Goal: Information Seeking & Learning: Learn about a topic

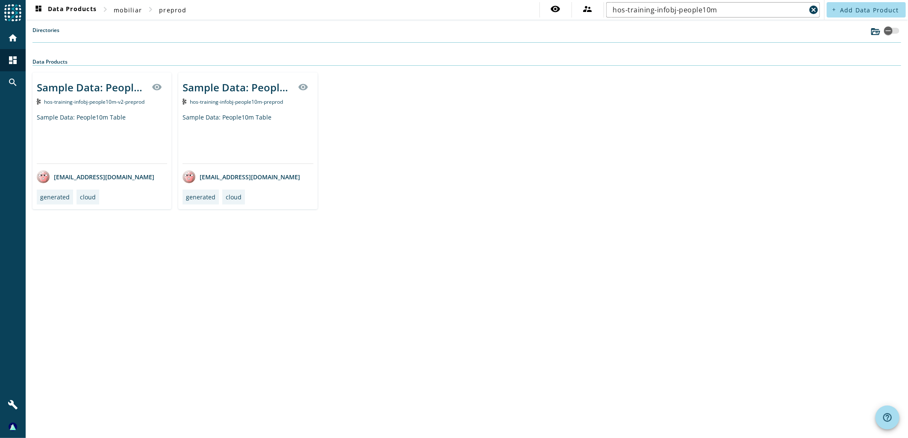
click at [217, 121] on div "Sample Data: People10m Table" at bounding box center [247, 138] width 130 height 50
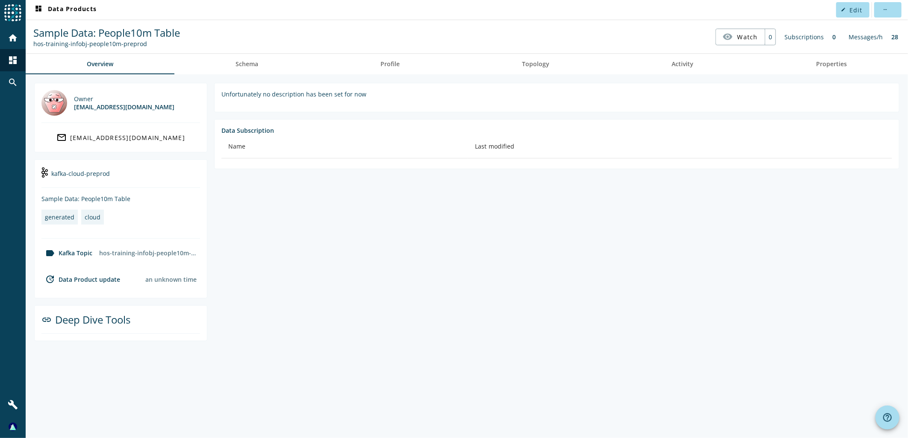
drag, startPoint x: 254, startPoint y: 63, endPoint x: 294, endPoint y: 39, distance: 46.0
click at [254, 63] on span "Schema" at bounding box center [246, 64] width 23 height 6
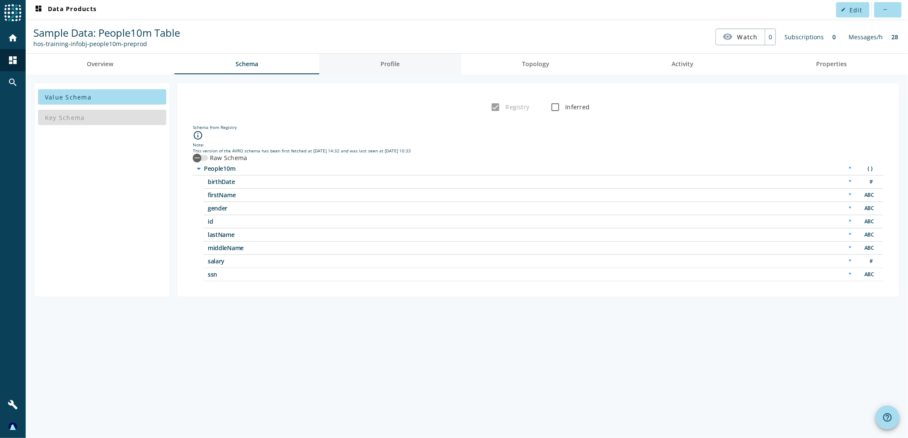
click at [400, 61] on span "Profile" at bounding box center [389, 64] width 19 height 6
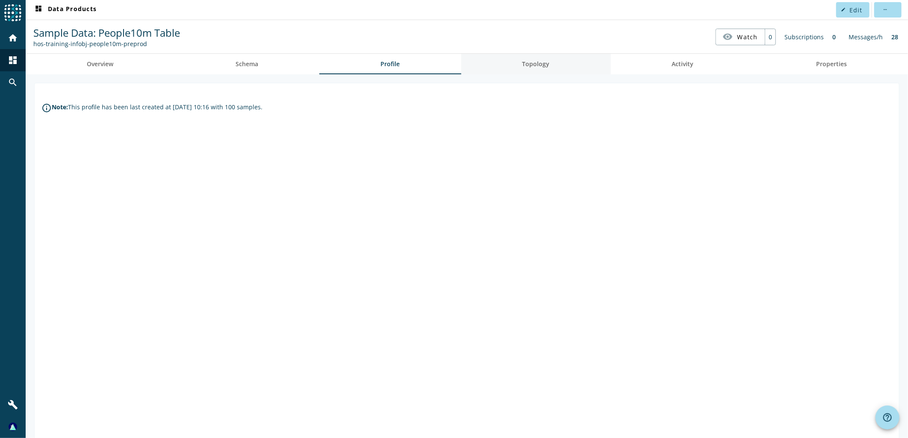
click at [532, 66] on span "Topology" at bounding box center [535, 64] width 27 height 6
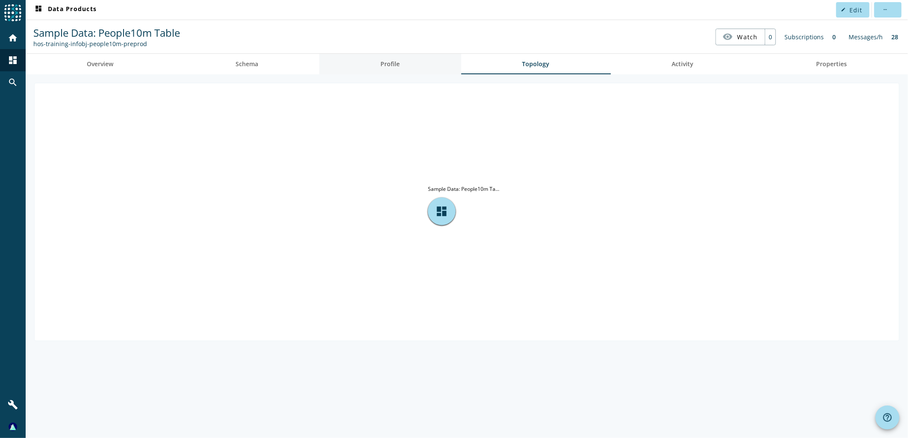
click at [394, 65] on span "Profile" at bounding box center [389, 64] width 19 height 6
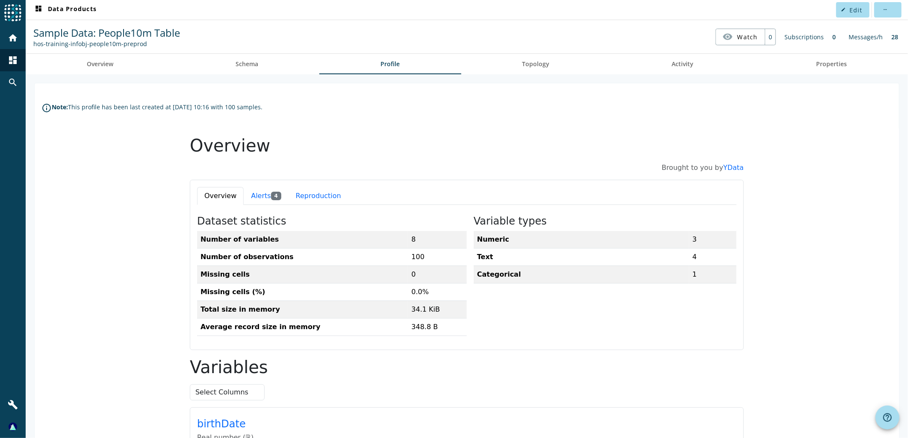
scroll to position [47, 0]
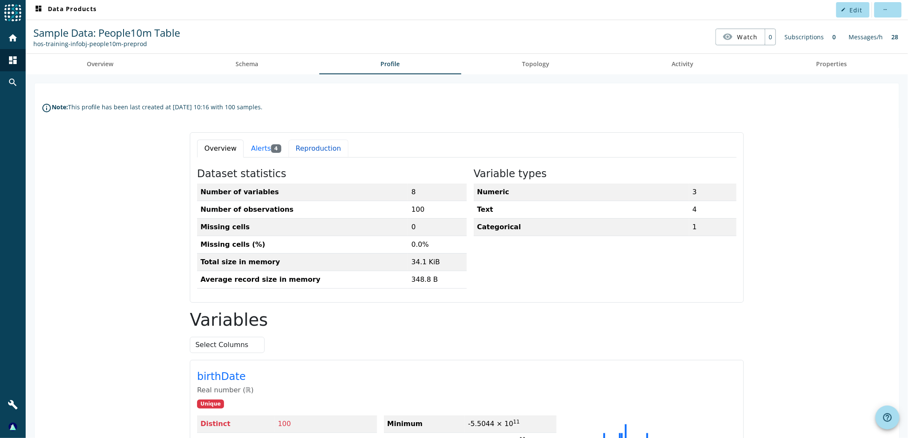
click at [306, 148] on button "Reproduction" at bounding box center [318, 148] width 60 height 18
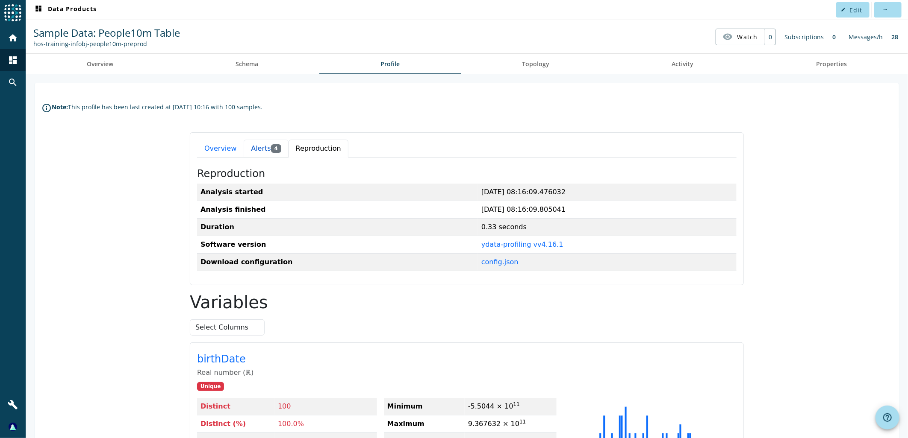
click at [245, 145] on button "Alerts 4" at bounding box center [265, 148] width 44 height 18
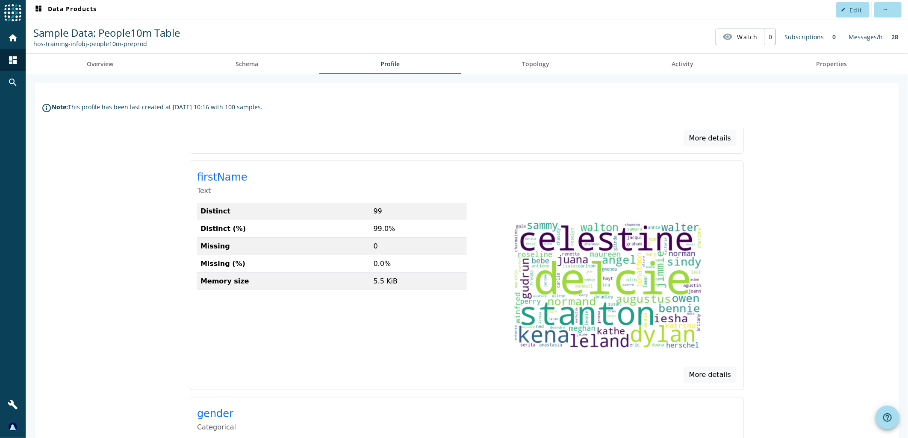
scroll to position [95, 0]
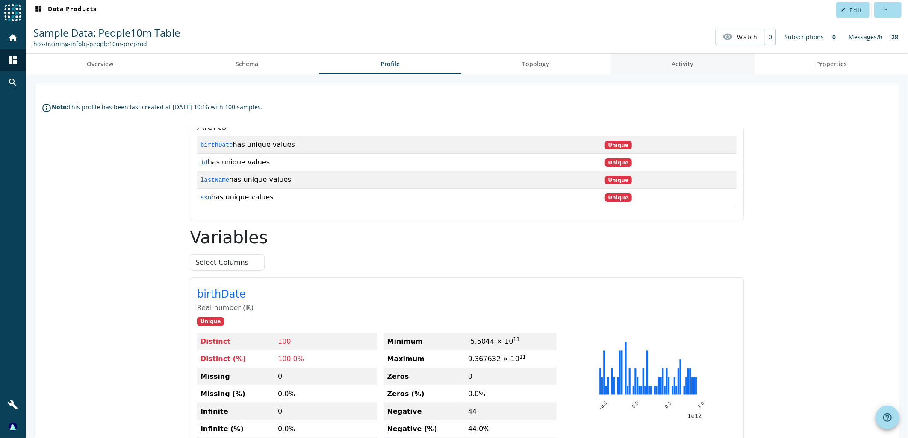
click at [674, 61] on span "Activity" at bounding box center [683, 64] width 22 height 6
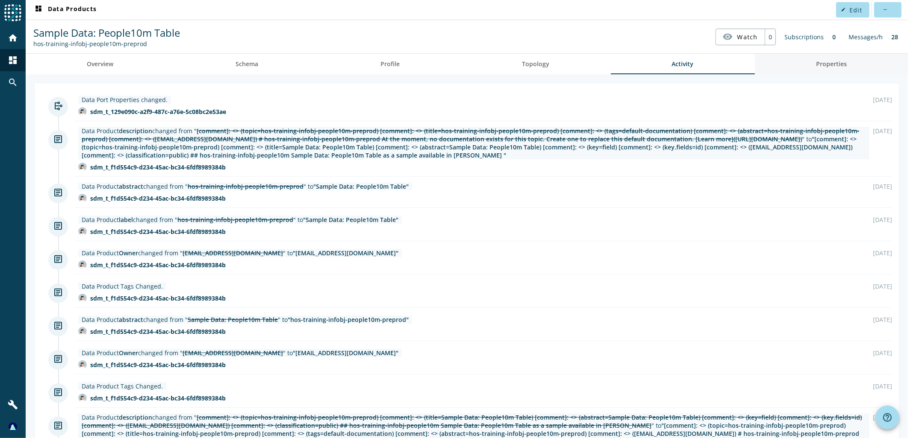
click at [825, 61] on span "Properties" at bounding box center [831, 64] width 31 height 6
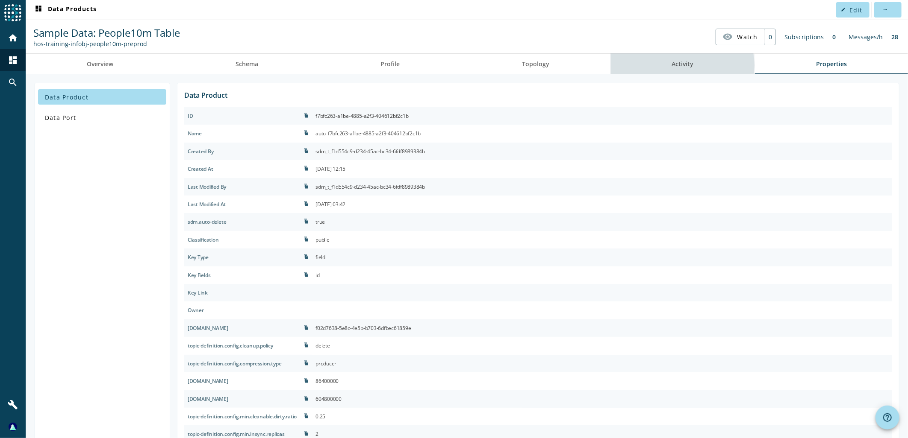
click at [673, 65] on span "Activity" at bounding box center [683, 64] width 22 height 6
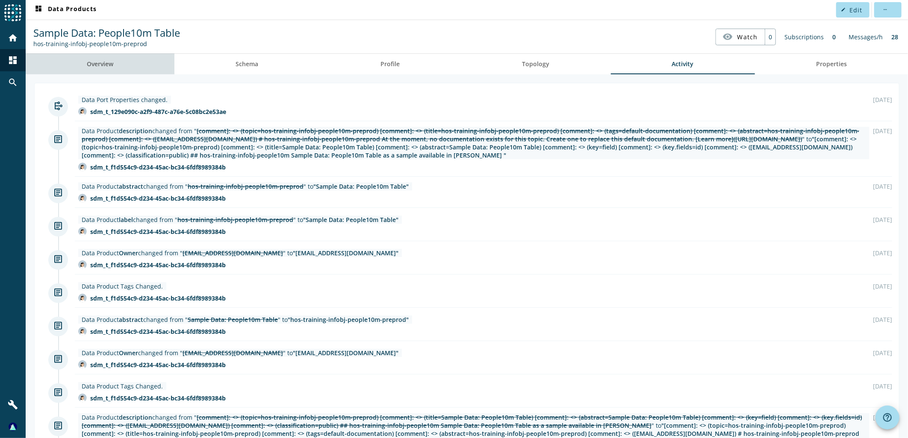
click at [103, 63] on span "Overview" at bounding box center [100, 64] width 26 height 6
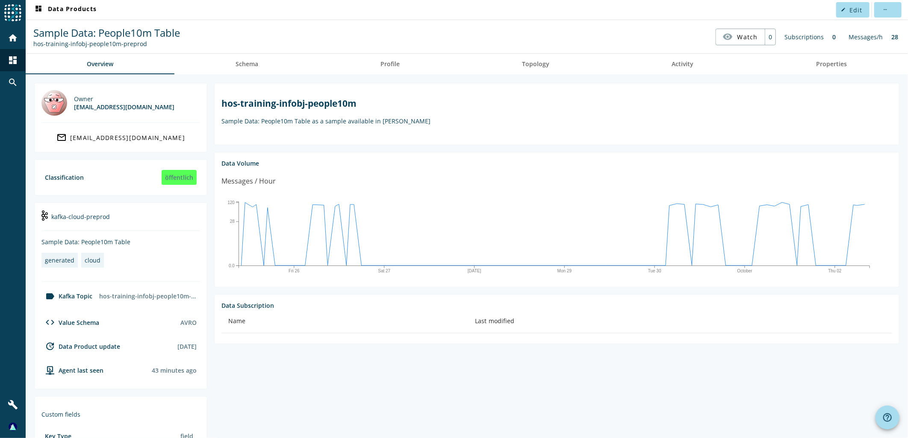
scroll to position [88, 0]
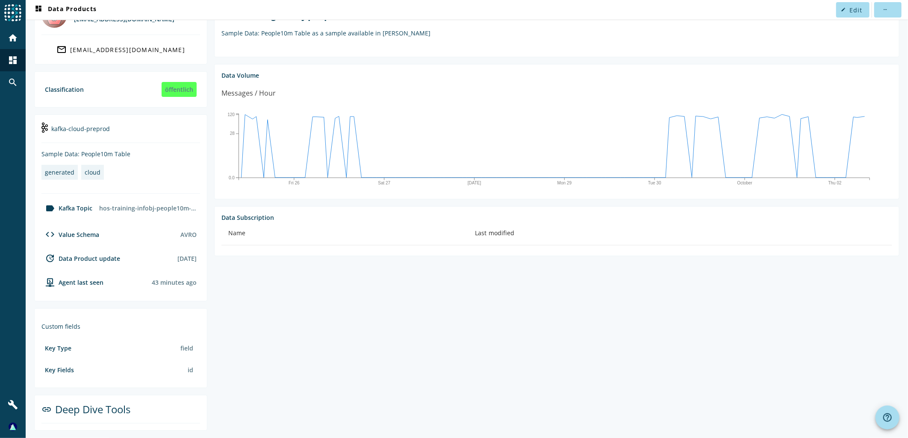
click at [336, 338] on section "hos-training-infobj-people10m Sample Data: People10m Table as a sample availabl…" at bounding box center [553, 213] width 692 height 436
click at [101, 230] on div "code Value Schema AVRO" at bounding box center [120, 235] width 159 height 24
click at [310, 281] on section "hos-training-infobj-people10m Sample Data: People10m Table as a sample availabl…" at bounding box center [553, 213] width 692 height 436
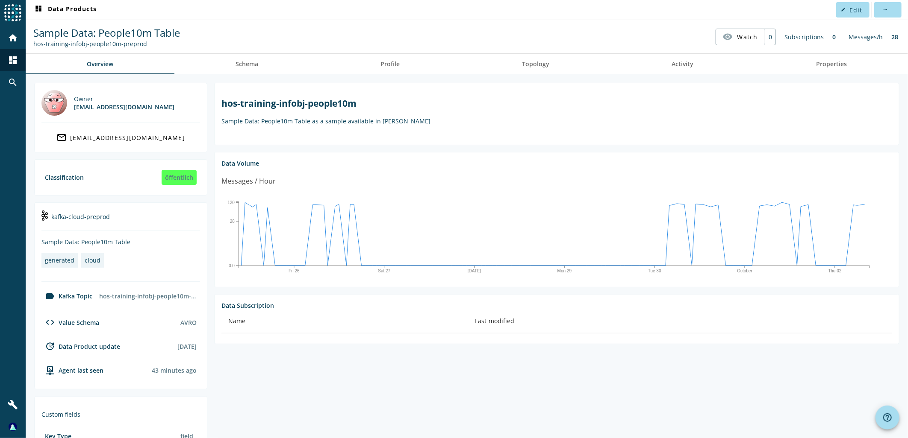
scroll to position [0, 0]
click at [370, 102] on h2 "hos-training-infobj-people10m" at bounding box center [556, 103] width 670 height 12
click at [245, 63] on span "Schema" at bounding box center [246, 64] width 23 height 6
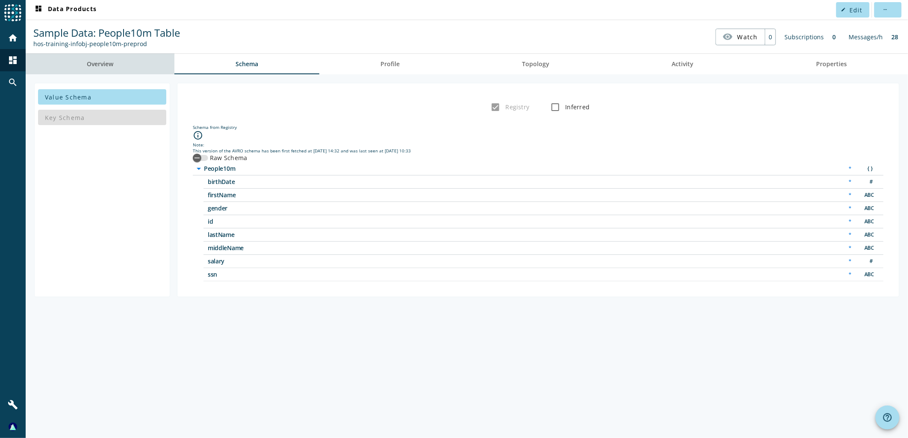
click at [112, 65] on span "Overview" at bounding box center [100, 64] width 26 height 6
